Goal: Task Accomplishment & Management: Complete application form

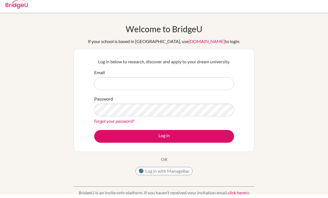
scroll to position [9, 0]
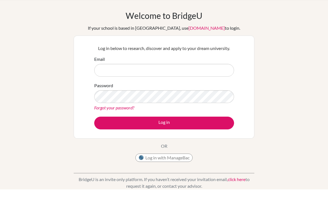
click at [107, 92] on label "Password" at bounding box center [103, 94] width 19 height 7
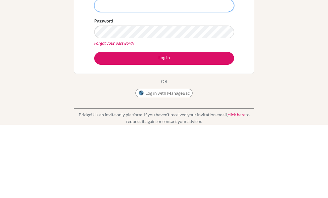
click at [98, 73] on input "Email" at bounding box center [164, 79] width 140 height 13
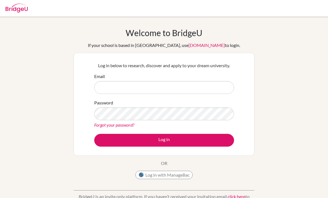
click at [204, 83] on input "Email" at bounding box center [164, 87] width 140 height 13
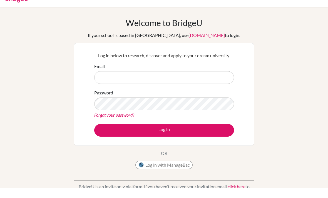
scroll to position [10, 0]
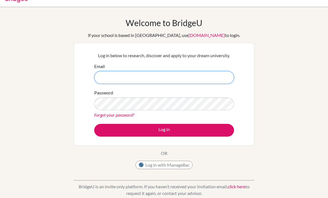
type input "[PERSON_NAME][EMAIL_ADDRESS][PERSON_NAME][DOMAIN_NAME]"
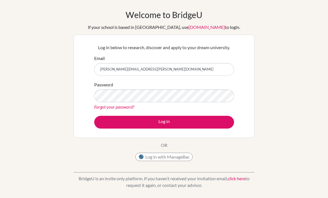
click at [217, 124] on button "Log in" at bounding box center [164, 122] width 140 height 13
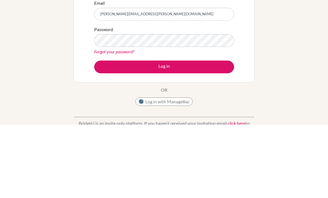
scroll to position [73, 0]
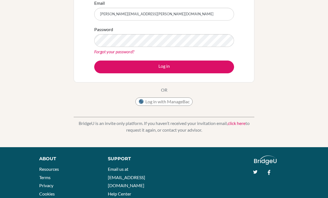
click at [107, 71] on button "Log in" at bounding box center [164, 67] width 140 height 13
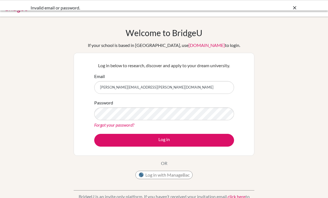
scroll to position [38, 0]
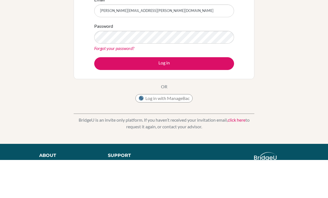
click at [105, 86] on link "Forgot your password?" at bounding box center [114, 86] width 40 height 5
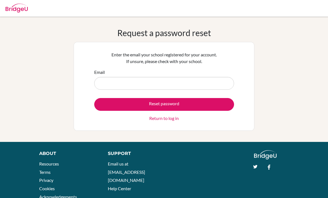
click at [106, 83] on input "Email" at bounding box center [164, 83] width 140 height 13
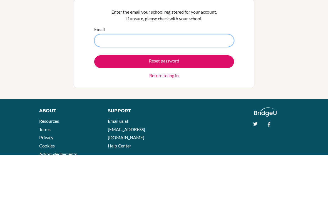
type input "[PERSON_NAME][EMAIL_ADDRESS][PERSON_NAME][DOMAIN_NAME]"
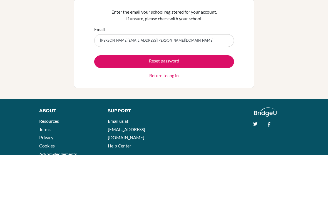
scroll to position [19, 0]
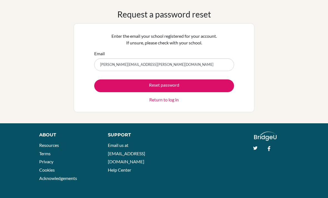
click at [213, 83] on button "Reset password" at bounding box center [164, 86] width 140 height 13
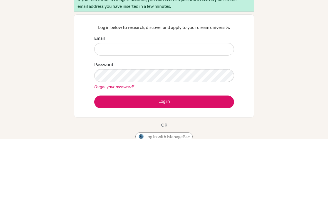
scroll to position [59, 0]
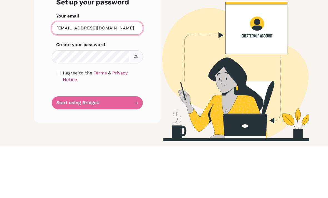
click at [67, 74] on input "[EMAIL_ADDRESS][DOMAIN_NAME]" at bounding box center [97, 80] width 91 height 13
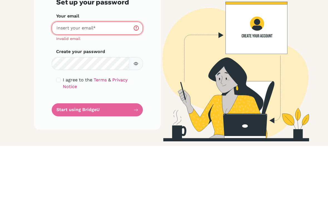
type input "[PERSON_NAME][EMAIL_ADDRESS][PERSON_NAME][DOMAIN_NAME]"
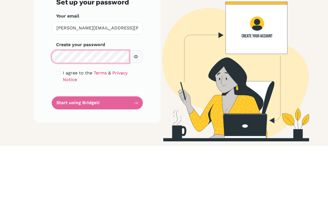
scroll to position [18, 0]
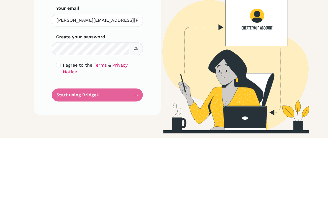
click at [61, 122] on div "I agree to the Terms & Privacy Notice" at bounding box center [97, 128] width 82 height 13
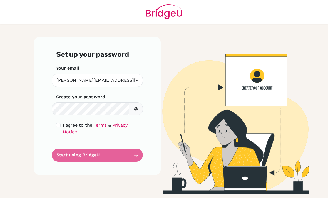
click at [60, 123] on input "checkbox" at bounding box center [58, 125] width 4 height 4
checkbox input "true"
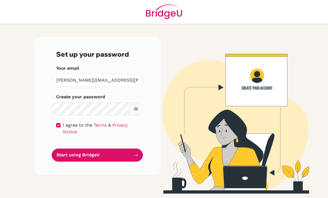
click at [66, 149] on button "Start using BridgeU" at bounding box center [97, 155] width 91 height 13
